Goal: Task Accomplishment & Management: Use online tool/utility

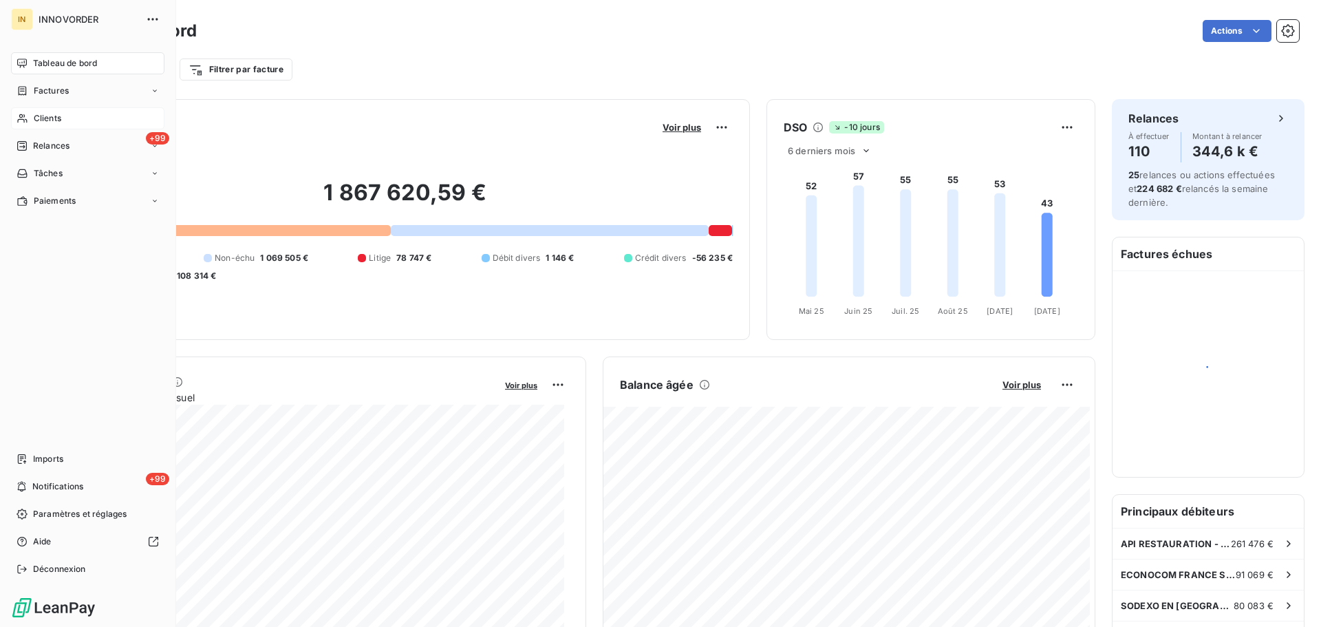
click at [25, 118] on icon at bounding box center [23, 118] width 12 height 11
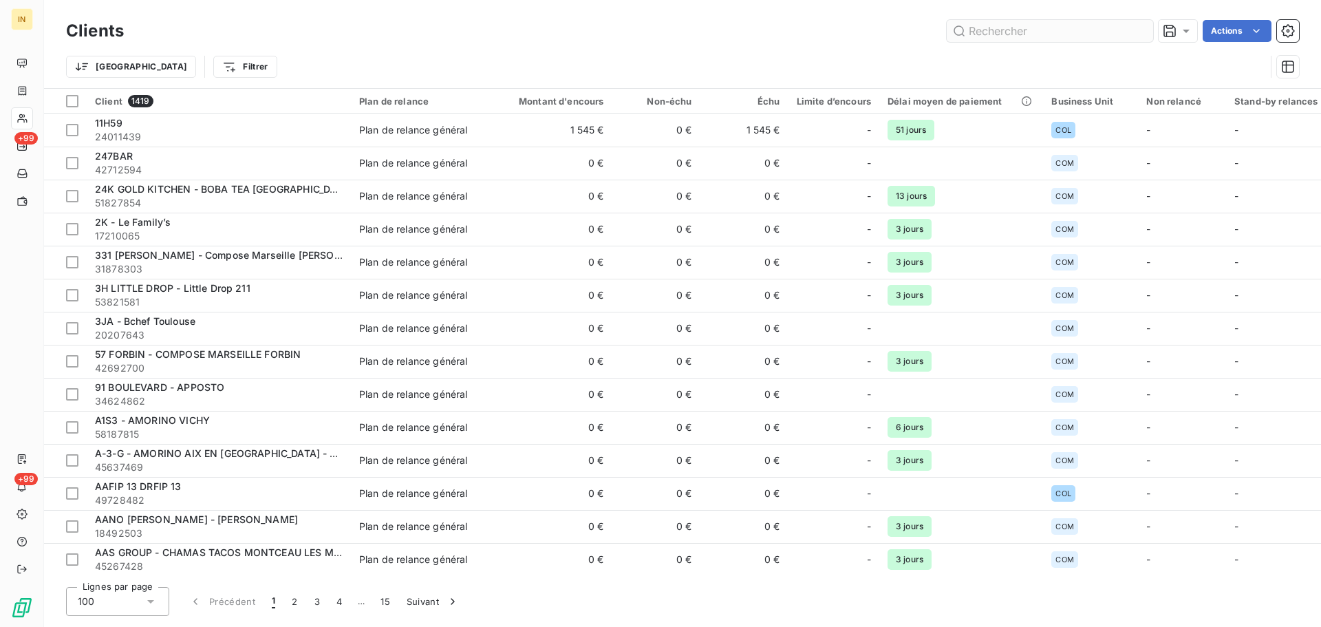
click at [985, 34] on input "text" at bounding box center [1049, 31] width 206 height 22
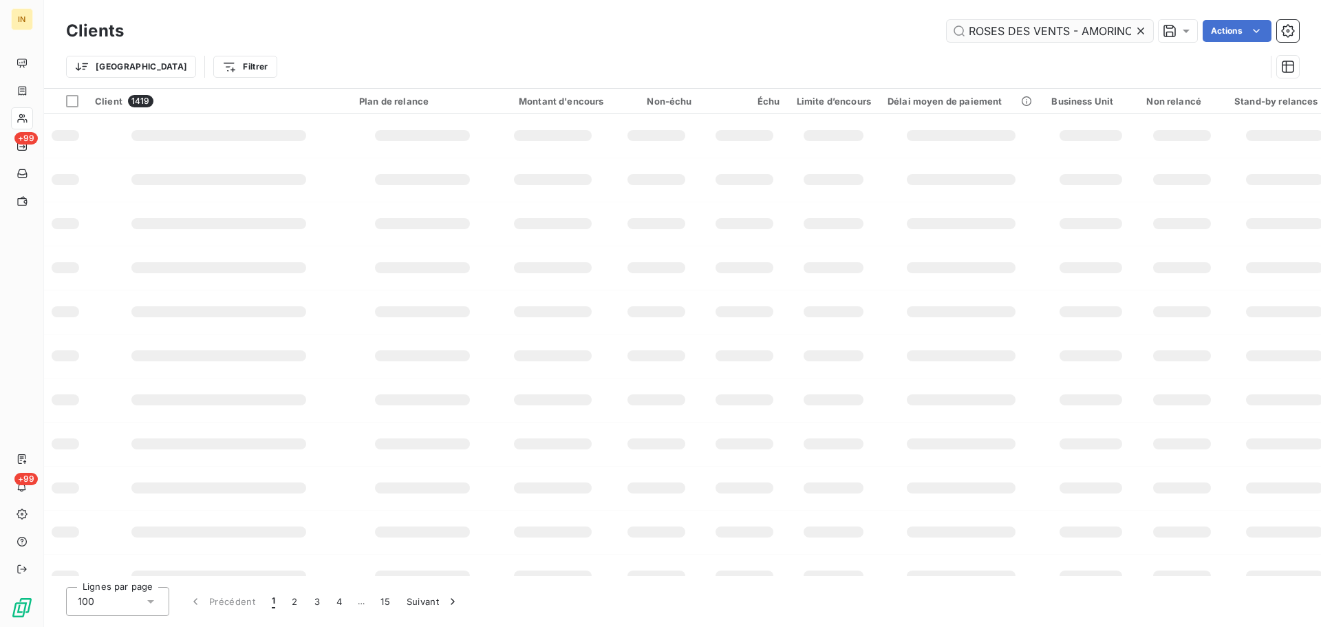
scroll to position [0, 92]
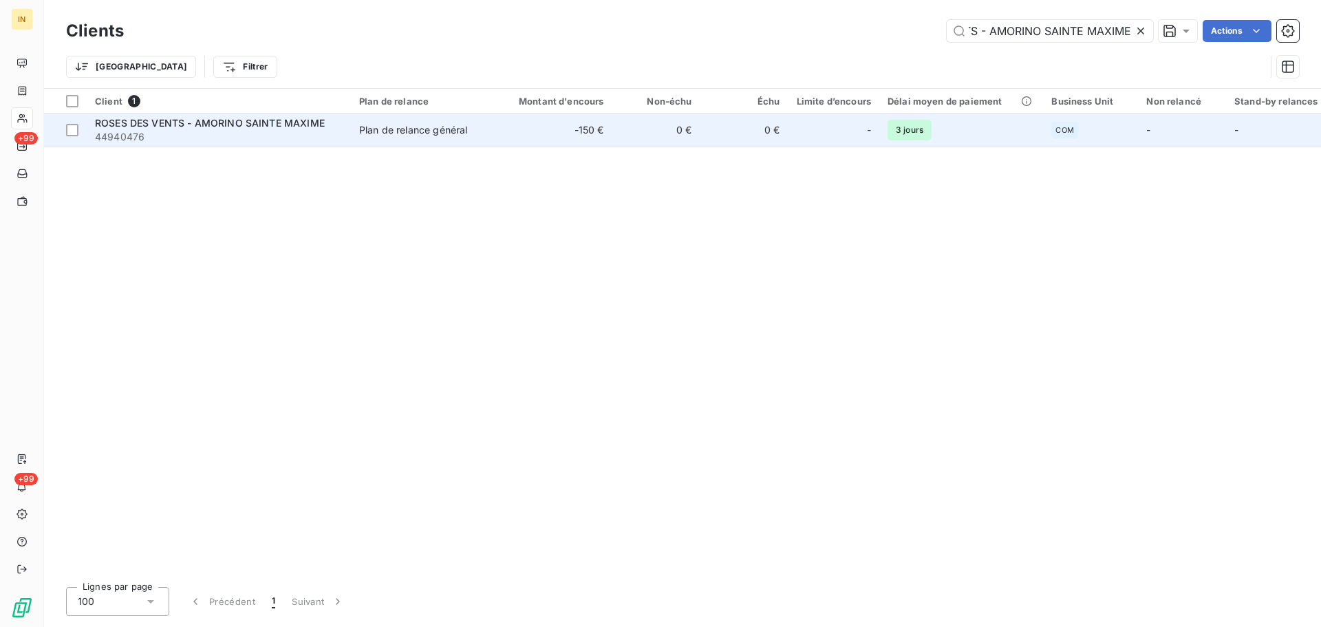
type input "ROSES DES VENTS - AMORINO SAINTE MAXIME"
click at [182, 121] on span "ROSES DES VENTS - AMORINO SAINTE MAXIME" at bounding box center [210, 123] width 230 height 12
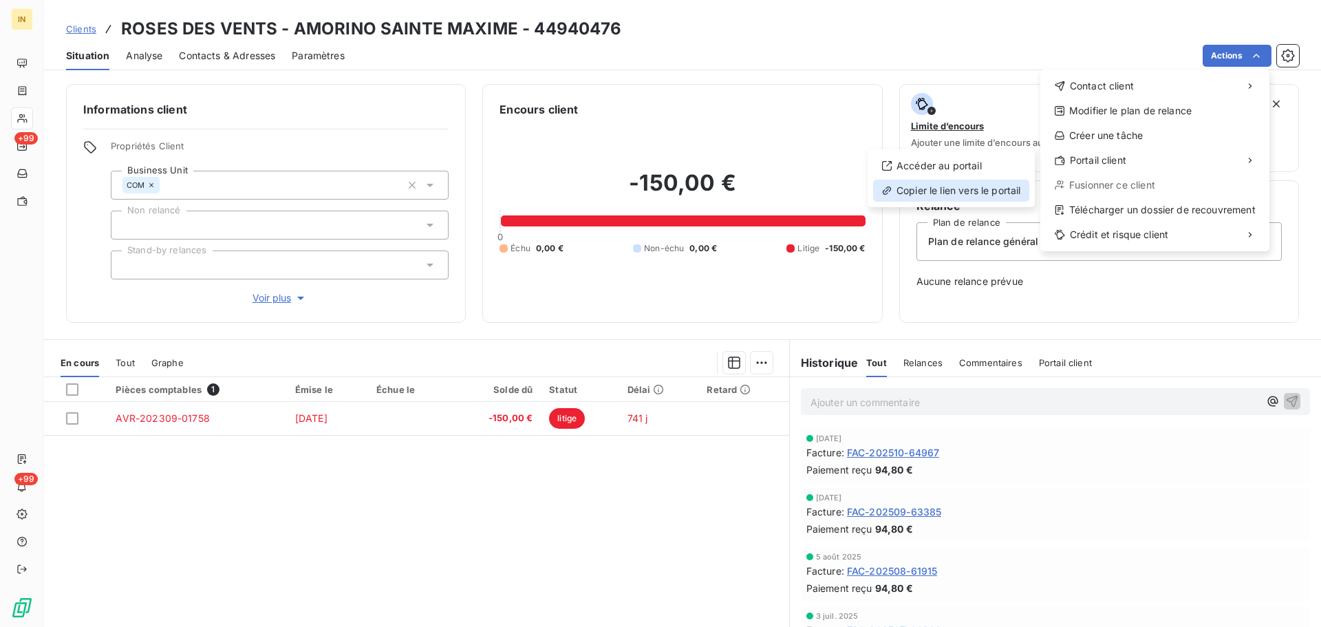
click at [941, 189] on div "Copier le lien vers le portail" at bounding box center [951, 191] width 156 height 22
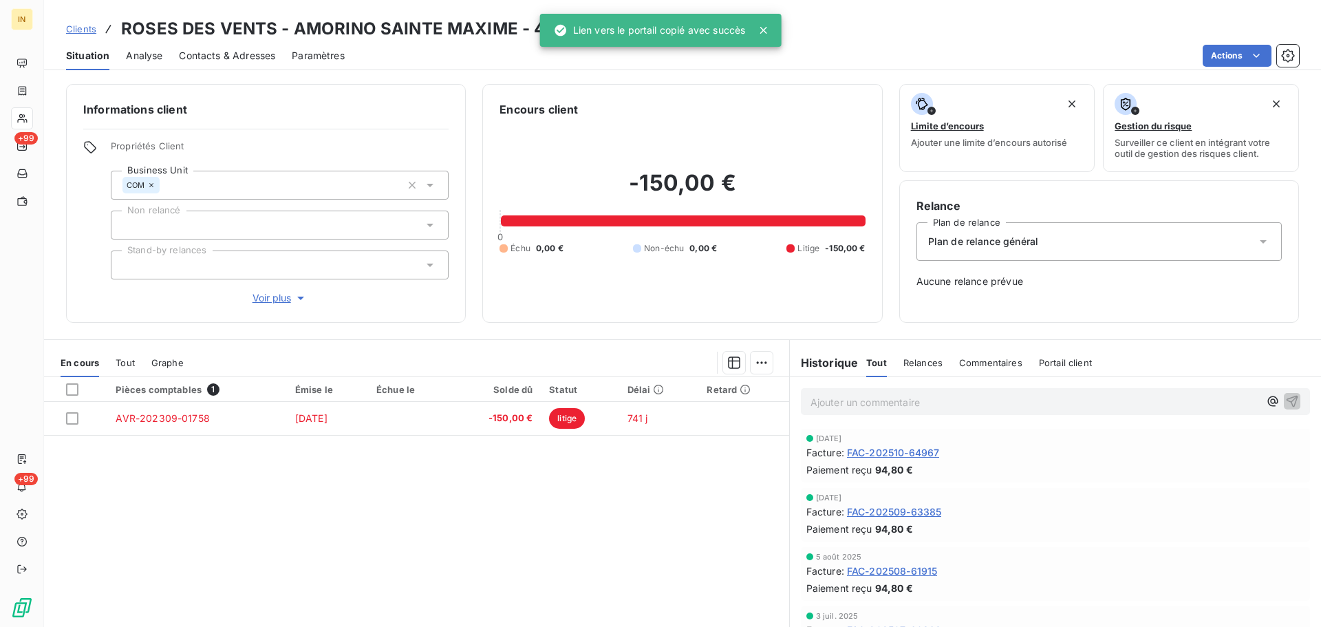
click at [185, 31] on h3 "ROSES DES VENTS - AMORINO SAINTE MAXIME - 44940476" at bounding box center [371, 29] width 501 height 25
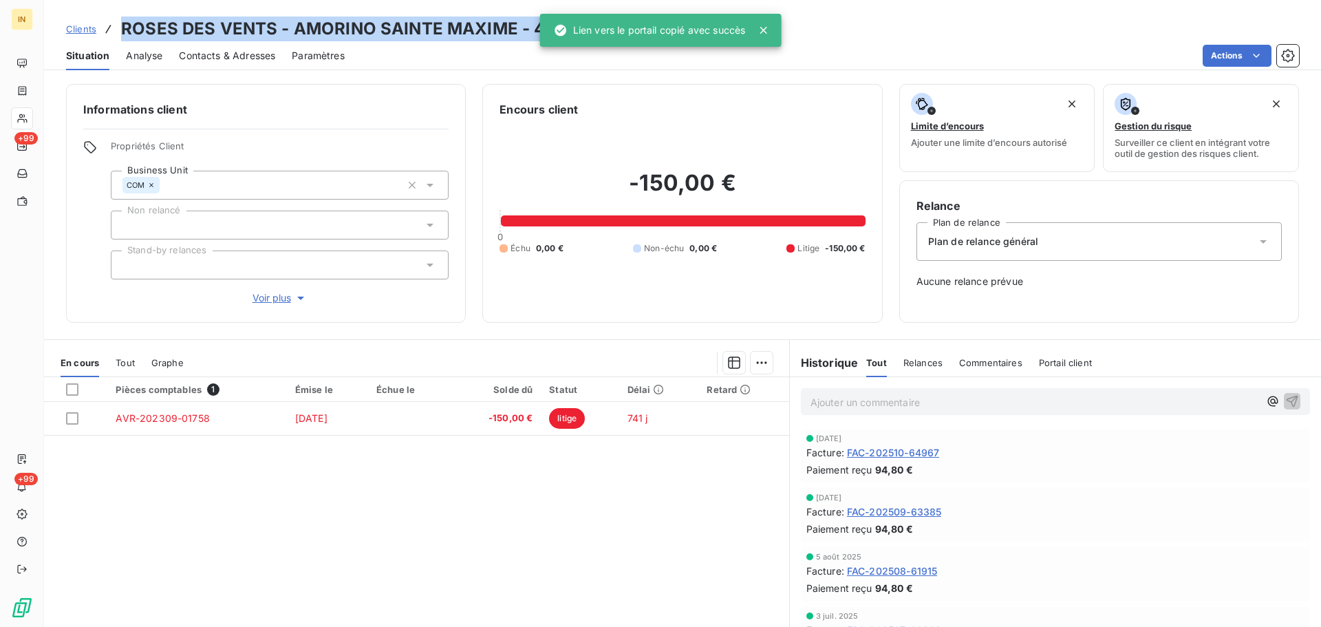
click at [185, 31] on h3 "ROSES DES VENTS - AMORINO SAINTE MAXIME - 44940476" at bounding box center [371, 29] width 501 height 25
copy h3 "ROSES DES VENTS - AMORINO SAINTE MAXIME - 44940476"
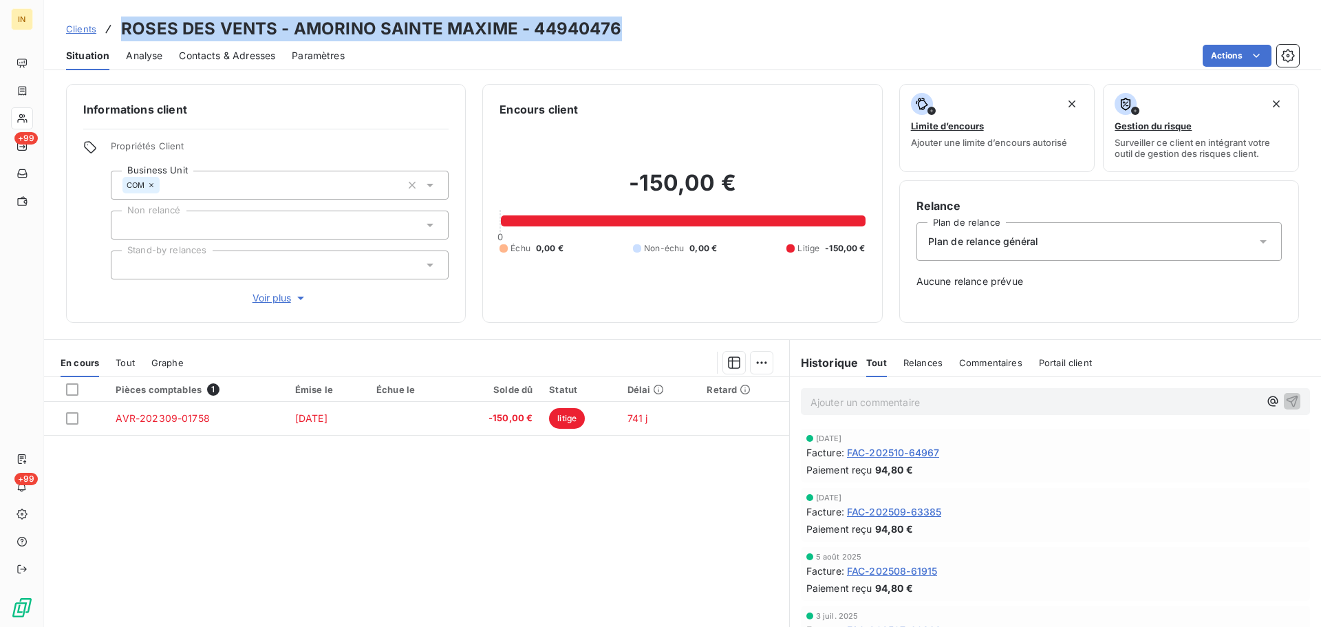
click at [85, 28] on span "Clients" at bounding box center [81, 28] width 30 height 11
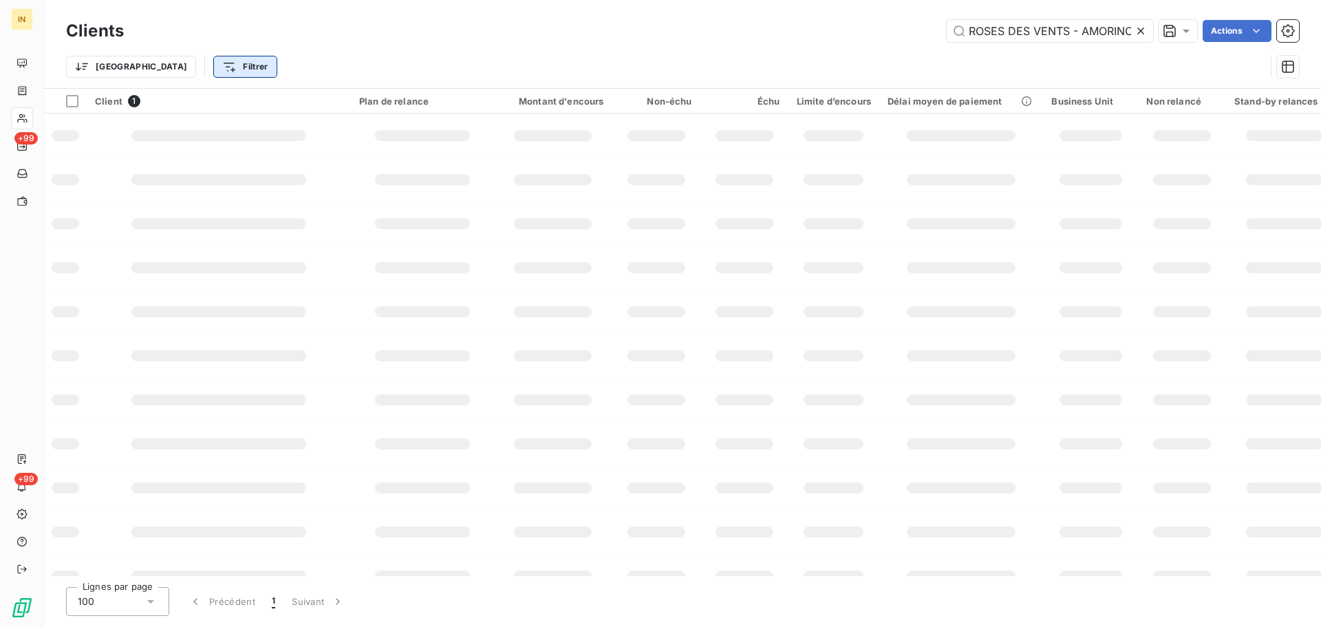
scroll to position [0, 93]
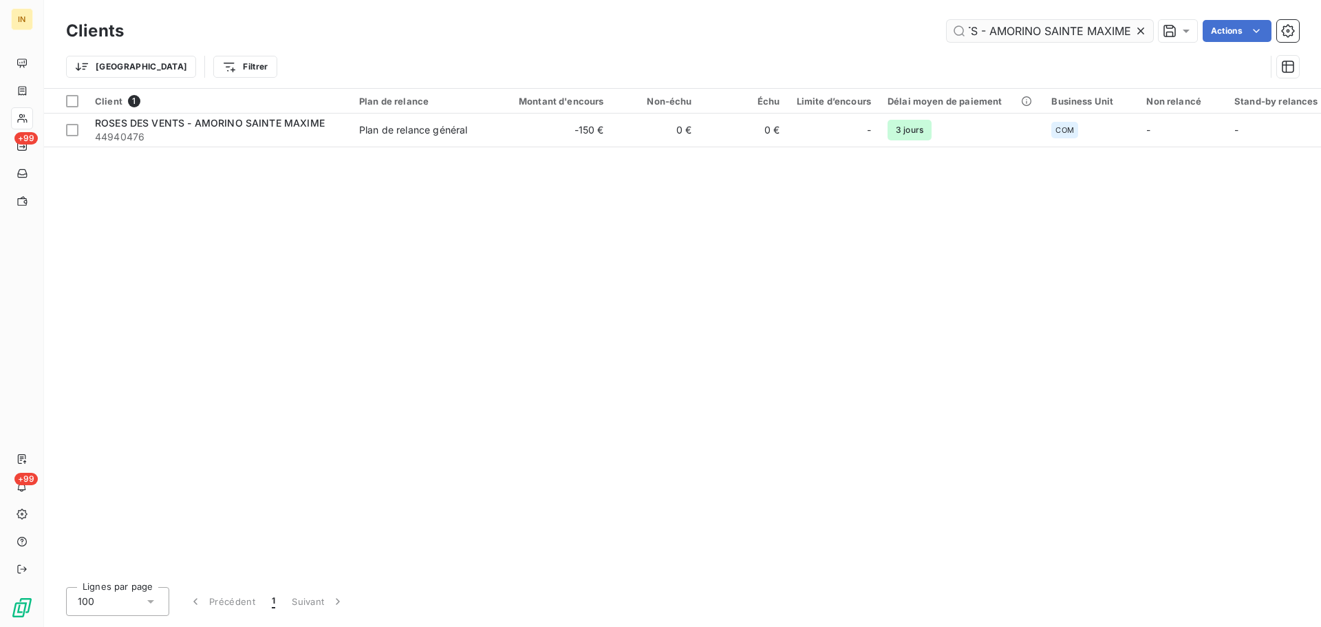
click at [973, 41] on input "ROSES DES VENTS - AMORINO SAINTE MAXIME" at bounding box center [1049, 31] width 206 height 22
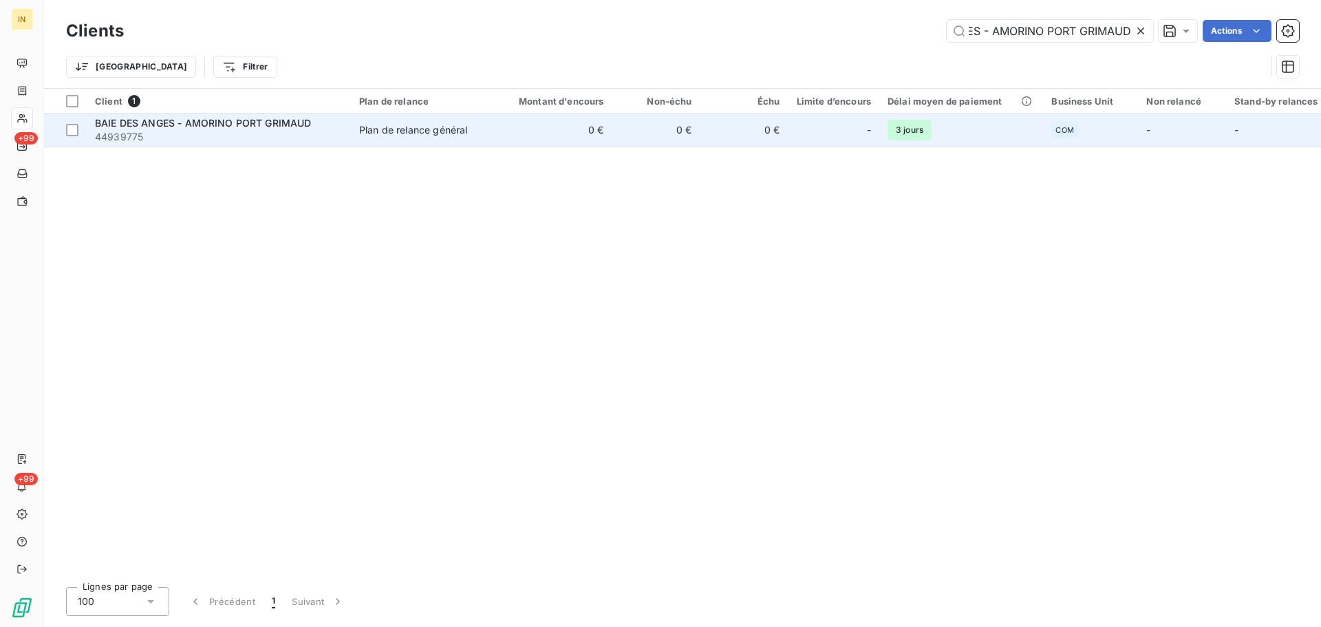
type input "BAIE DES ANGES - AMORINO PORT GRIMAUD"
click at [165, 127] on span "BAIE DES ANGES - AMORINO PORT GRIMAUD" at bounding box center [203, 123] width 217 height 12
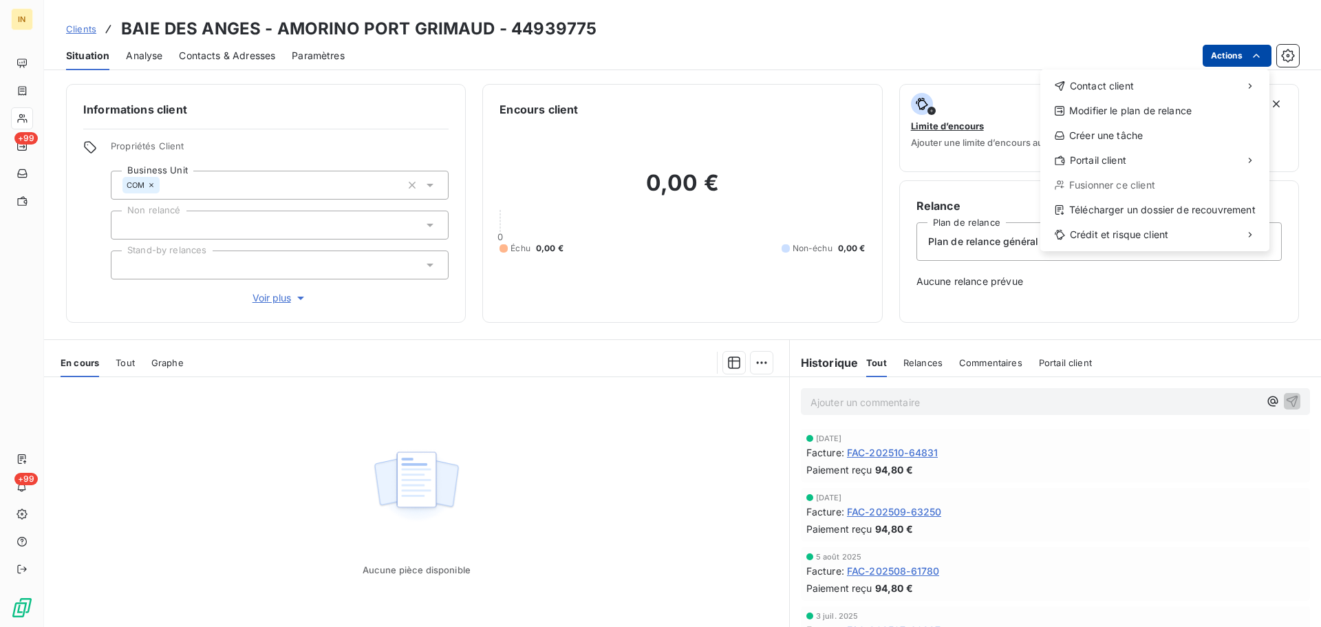
click at [1238, 63] on html "IN +99 +99 Clients BAIE DES ANGES - AMORINO PORT GRIMAUD - 44939775 Situation A…" at bounding box center [660, 313] width 1321 height 627
click at [953, 191] on div "Copier le lien vers le portail" at bounding box center [951, 191] width 156 height 22
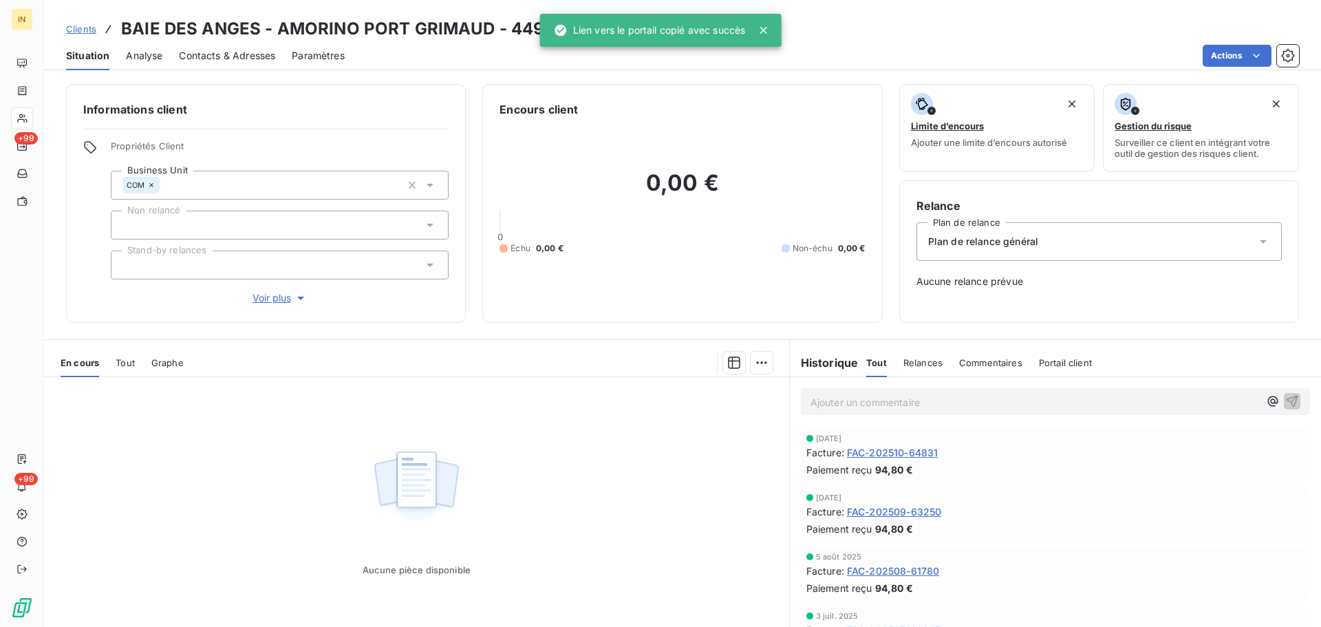
click at [276, 23] on h3 "BAIE DES ANGES - AMORINO PORT GRIMAUD - 44939775" at bounding box center [358, 29] width 475 height 25
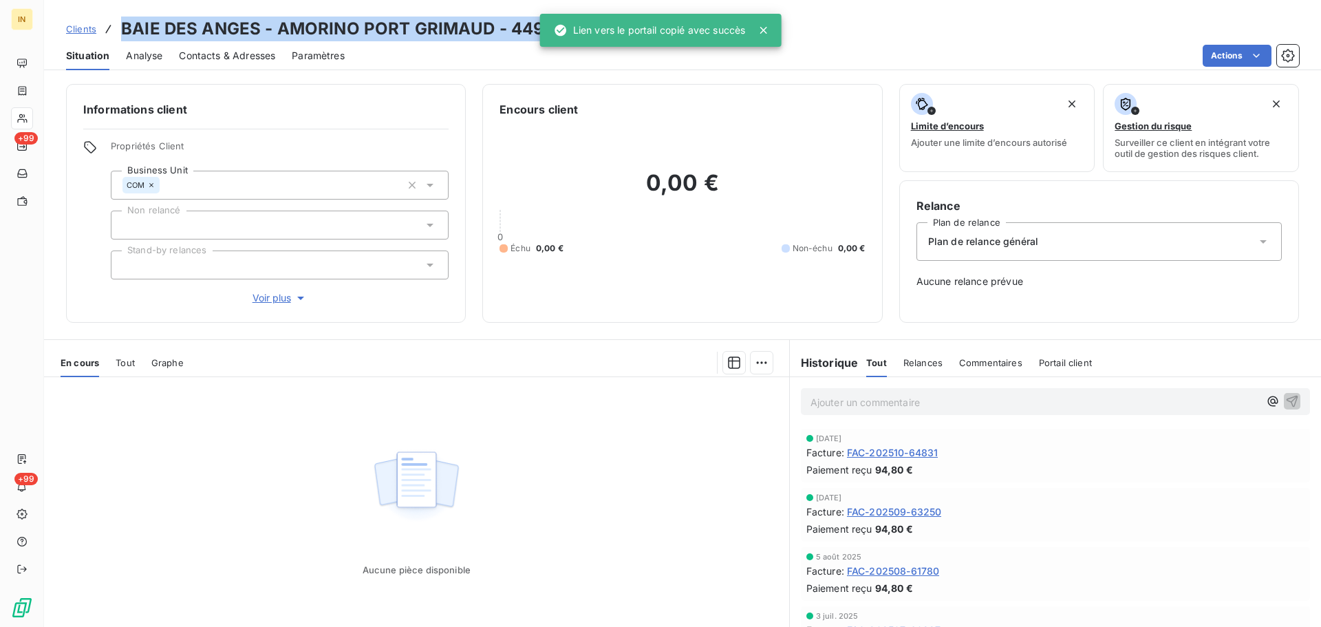
click at [276, 23] on h3 "BAIE DES ANGES - AMORINO PORT GRIMAUD - 44939775" at bounding box center [358, 29] width 475 height 25
copy h3 "BAIE DES ANGES - AMORINO PORT GRIMAUD - 44939775"
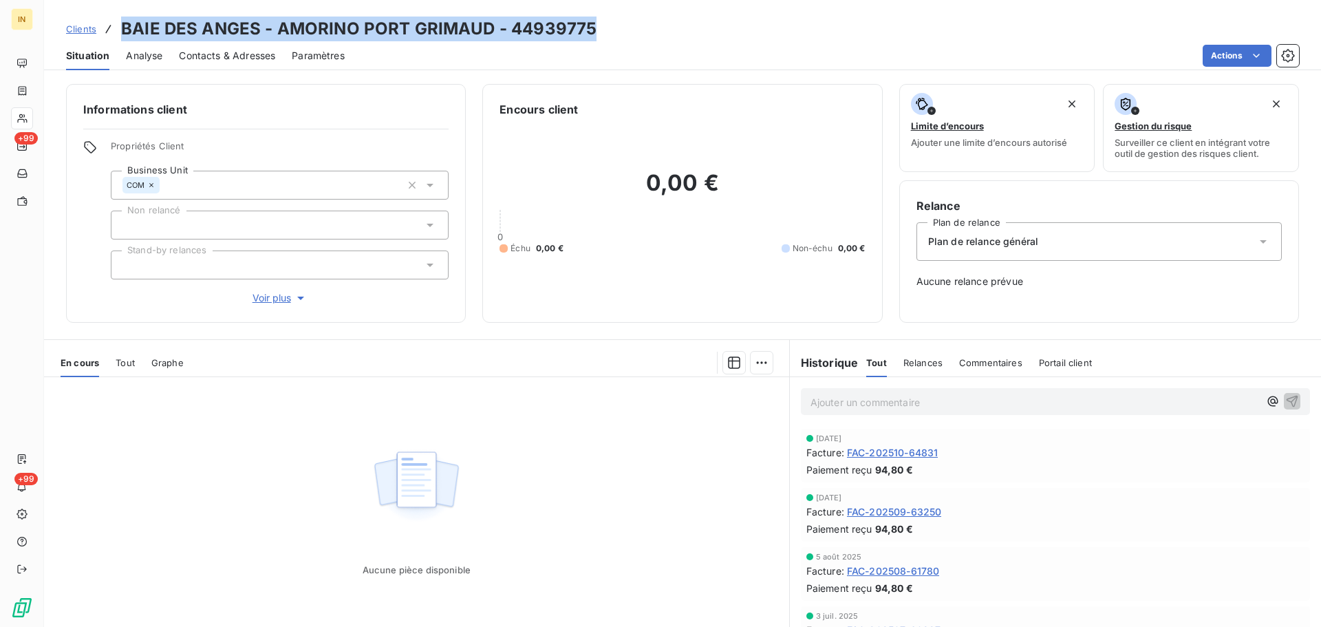
click at [78, 31] on span "Clients" at bounding box center [81, 28] width 30 height 11
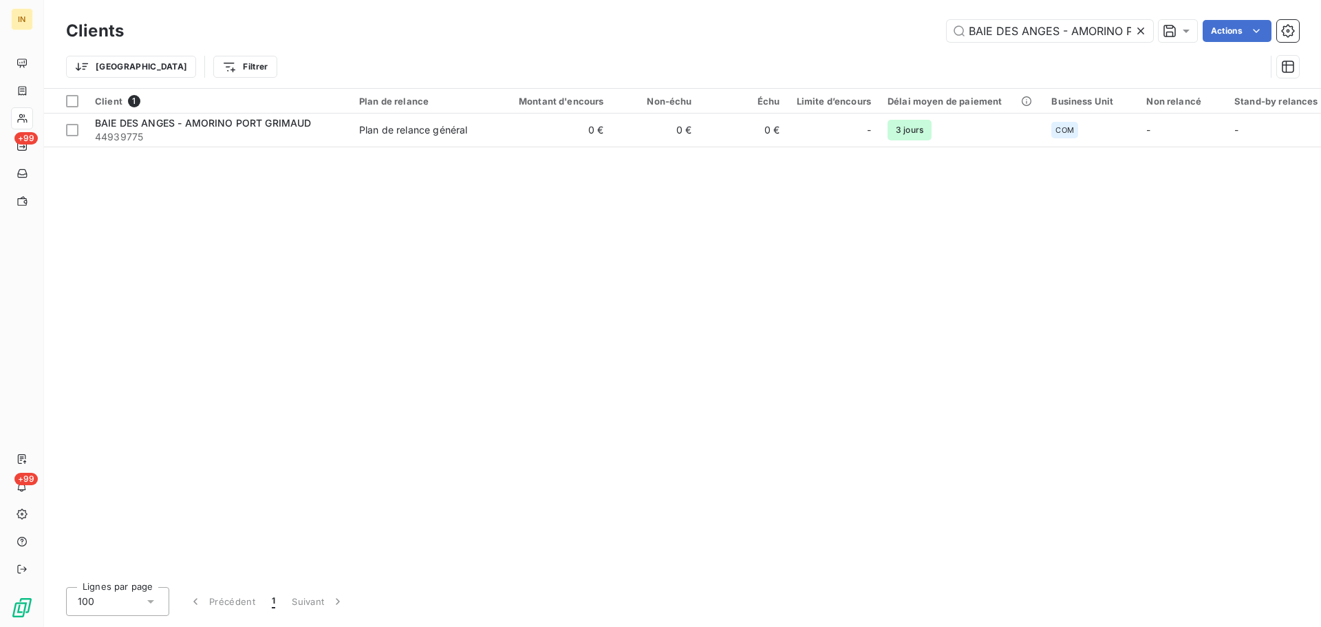
scroll to position [0, 79]
click at [1020, 24] on input "BAIE DES ANGES - AMORINO PORT GRIMAUD" at bounding box center [1049, 31] width 206 height 22
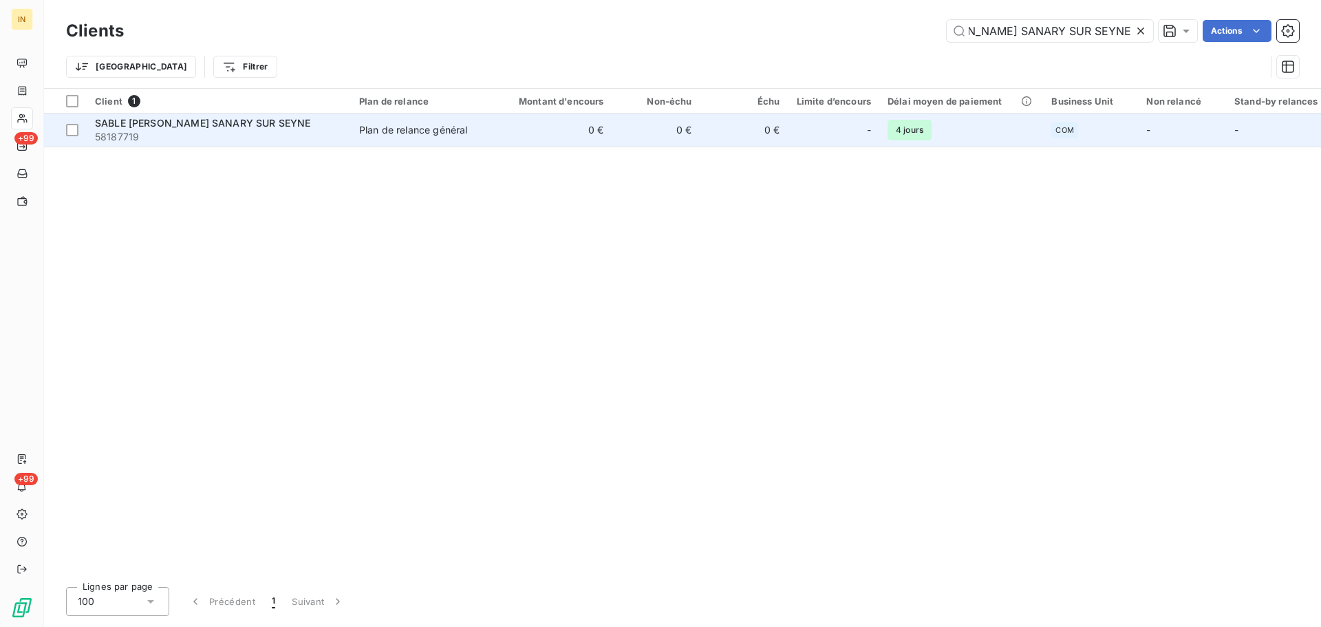
type input "SABLE [PERSON_NAME] SANARY SUR SEYNE"
click at [246, 128] on span "SABLE [PERSON_NAME] SANARY SUR SEYNE" at bounding box center [202, 123] width 215 height 12
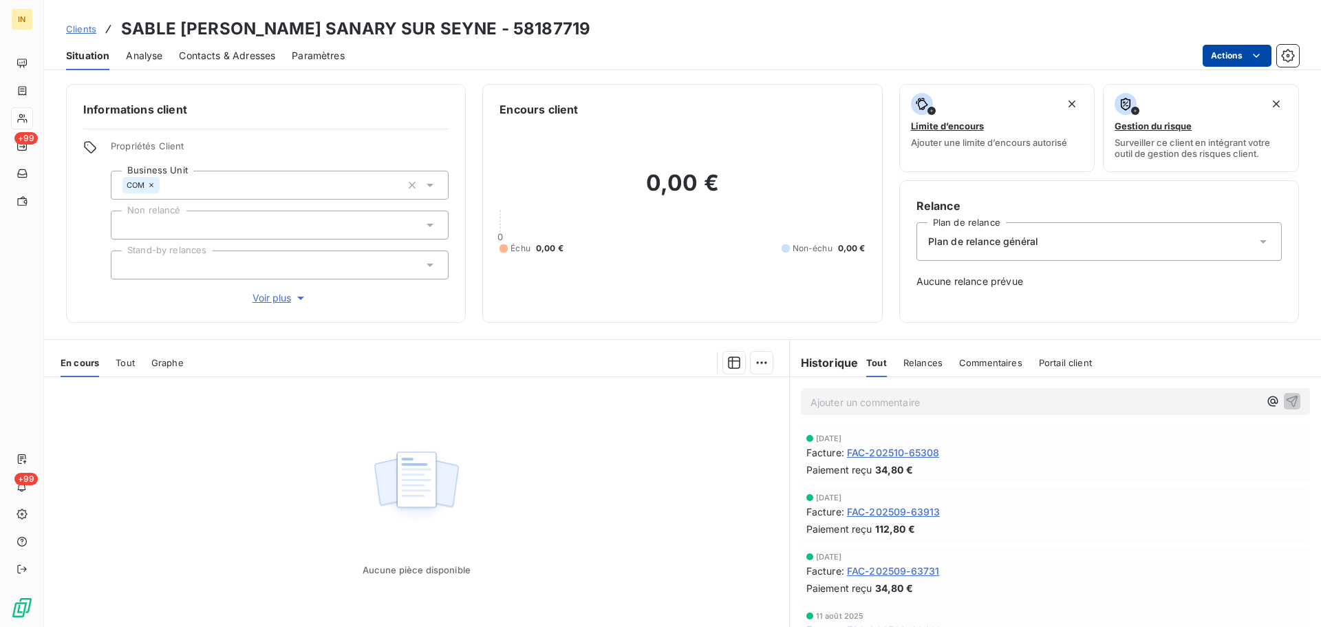
click at [1214, 59] on html "IN +99 +99 Clients SABLE [PERSON_NAME] SANARY SUR SEYNE - 58187719 Situation An…" at bounding box center [660, 313] width 1321 height 627
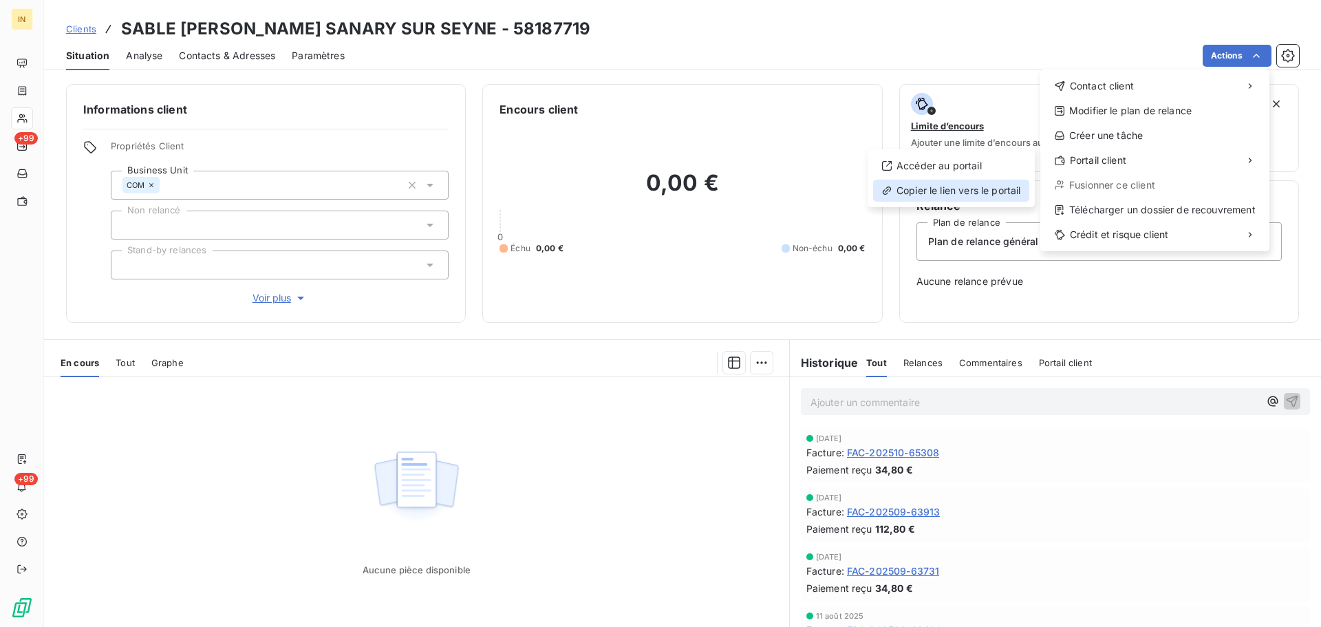
click at [965, 190] on div "Copier le lien vers le portail" at bounding box center [951, 191] width 156 height 22
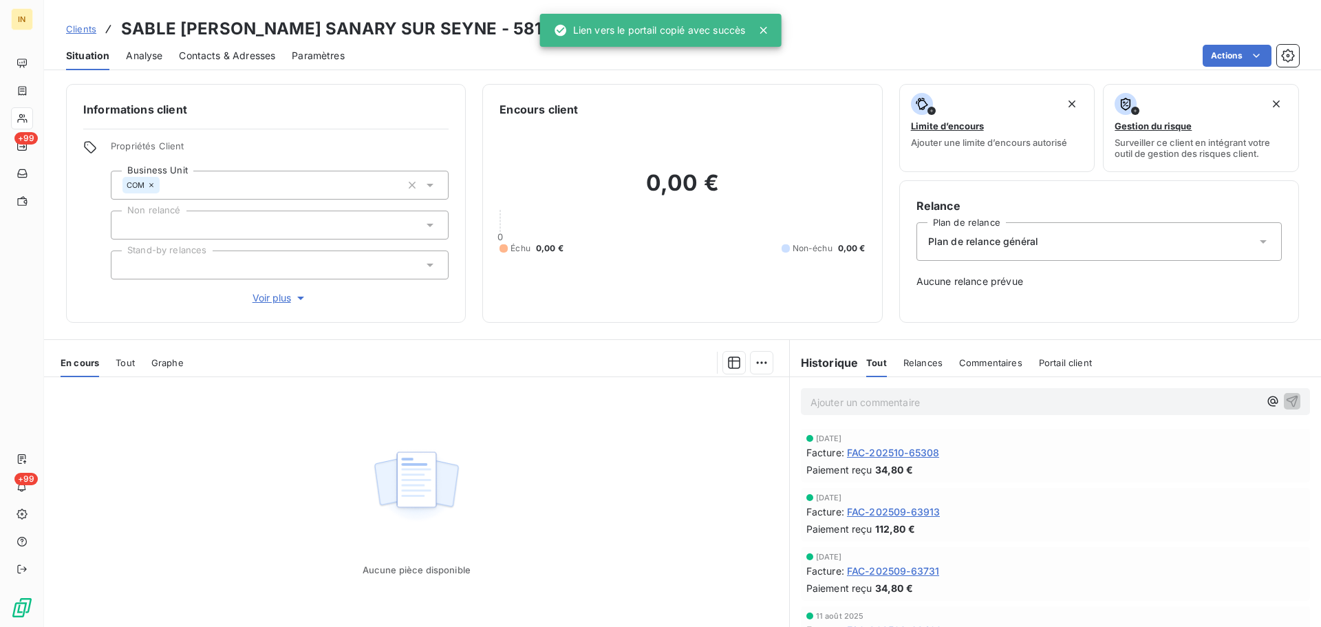
click at [178, 30] on h3 "SABLE [PERSON_NAME] SANARY SUR SEYNE - 58187719" at bounding box center [355, 29] width 469 height 25
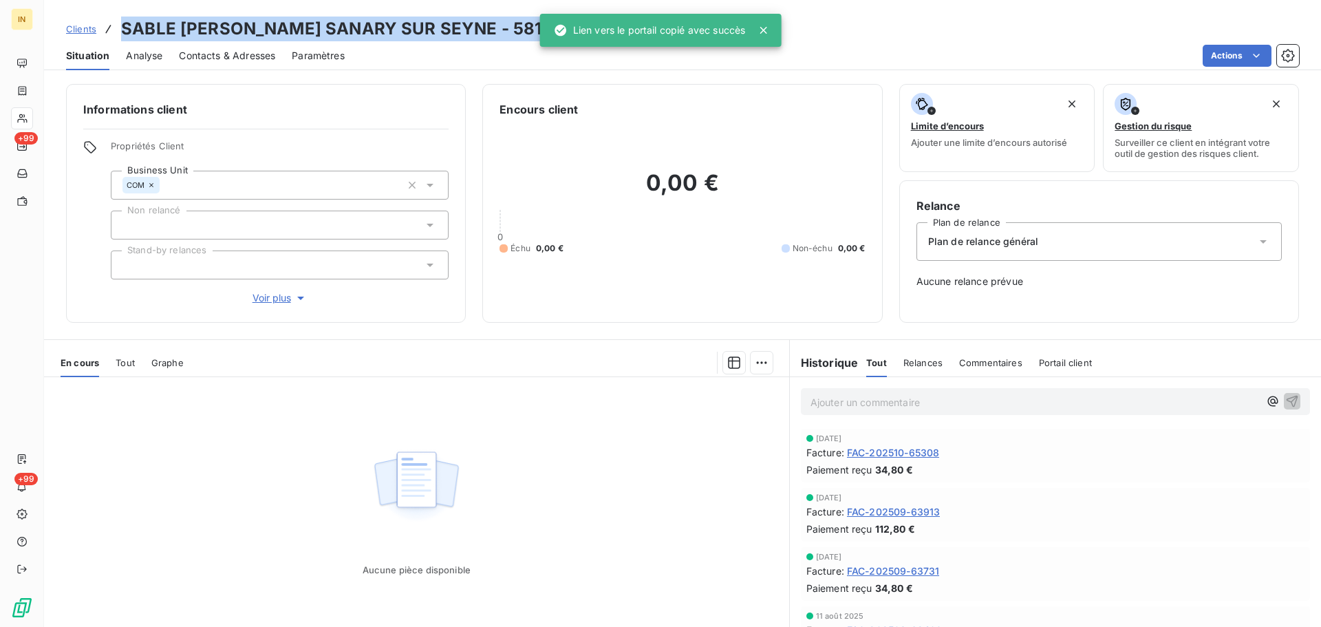
click at [178, 30] on h3 "SABLE [PERSON_NAME] SANARY SUR SEYNE - 58187719" at bounding box center [355, 29] width 469 height 25
copy h3 "SABLE [PERSON_NAME] SANARY SUR SEYNE - 58187719"
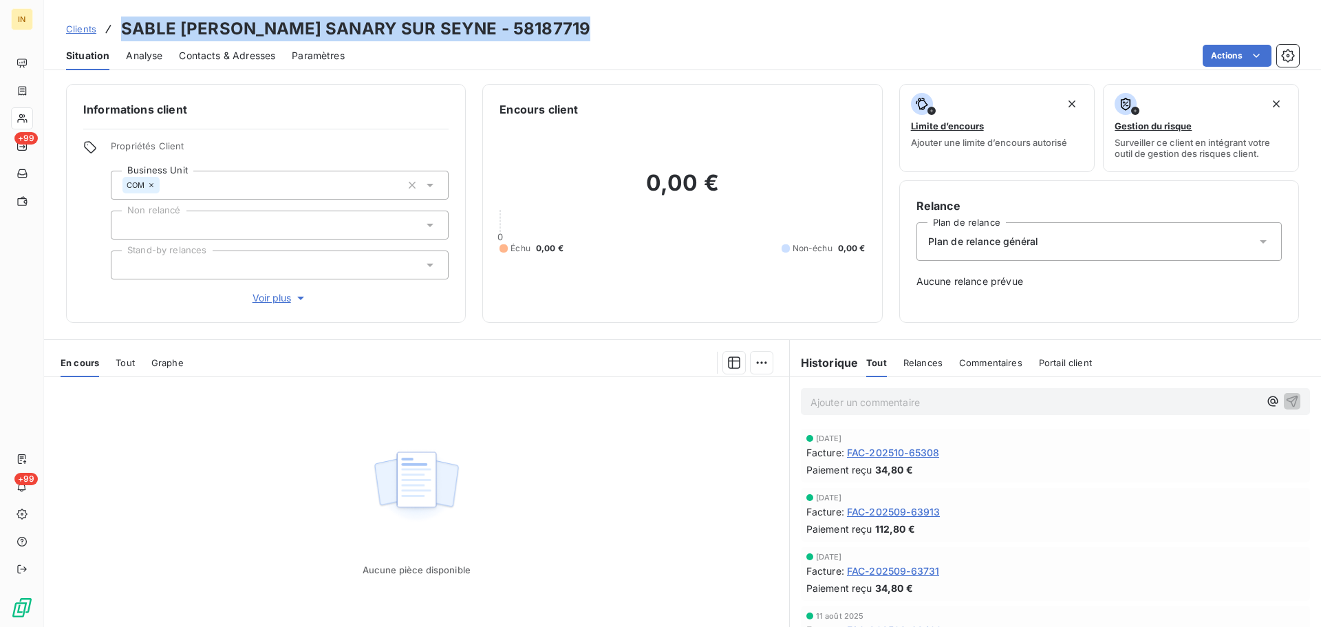
click at [122, 365] on span "Tout" at bounding box center [125, 362] width 19 height 11
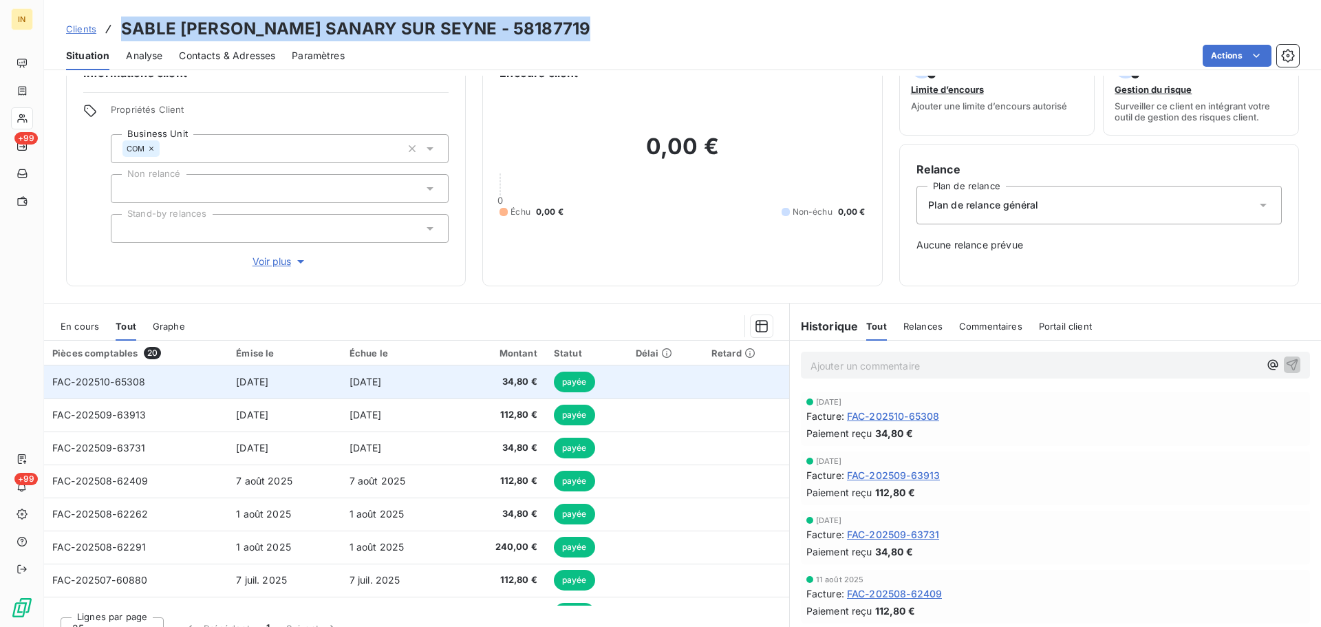
scroll to position [56, 0]
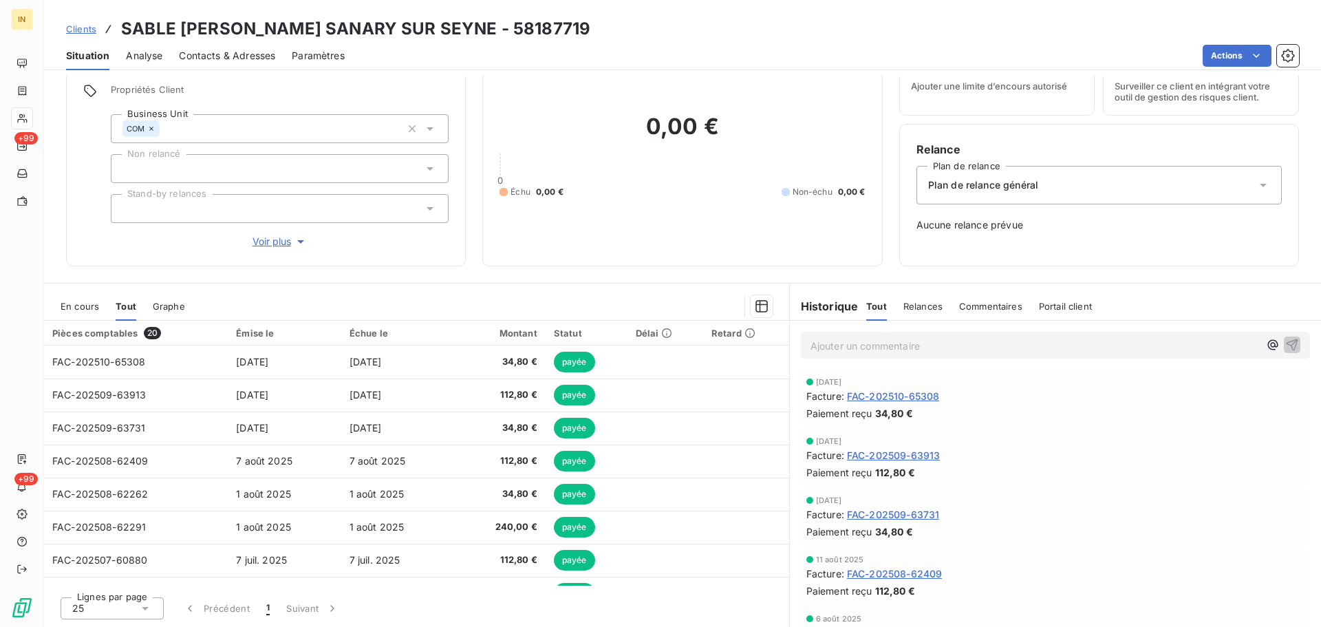
click at [343, 279] on div "Informations client Propriétés Client Business Unit COM Non relancé Stand-by re…" at bounding box center [682, 351] width 1277 height 551
